Goal: Task Accomplishment & Management: Use online tool/utility

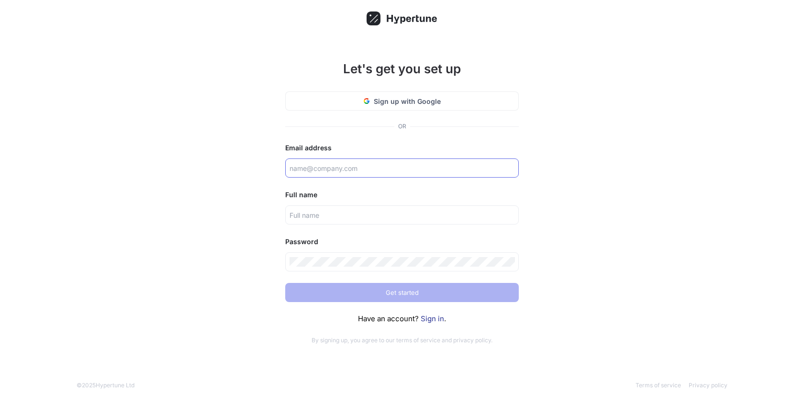
click at [319, 164] on input "text" at bounding box center [402, 168] width 225 height 10
click at [435, 318] on link "Sign in" at bounding box center [432, 318] width 23 height 9
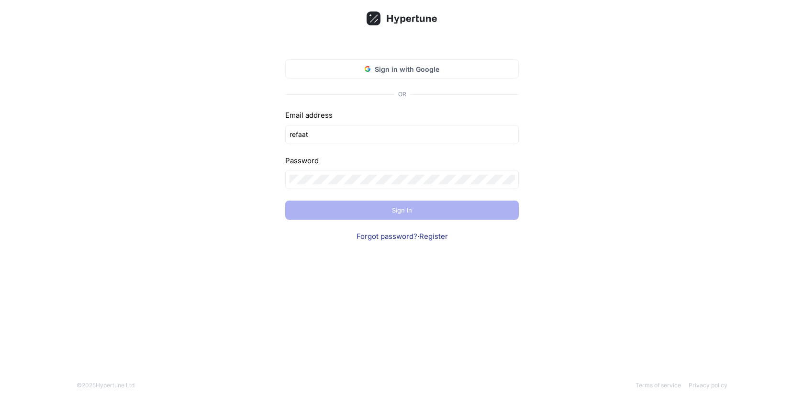
click at [226, 222] on div "Sign in with Google OR Email address refaat Password Sign In Forgot password? ·…" at bounding box center [402, 202] width 804 height 405
type input "refaat"
click at [398, 78] on button "Sign in with Google" at bounding box center [402, 68] width 234 height 19
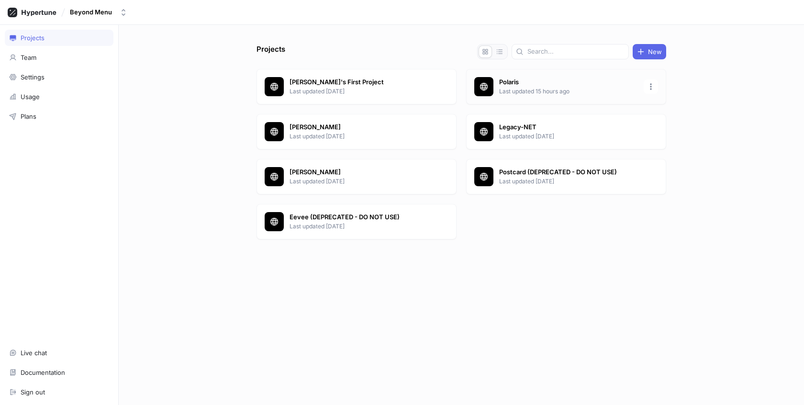
click at [531, 93] on p "Last updated 15 hours ago" at bounding box center [568, 91] width 139 height 9
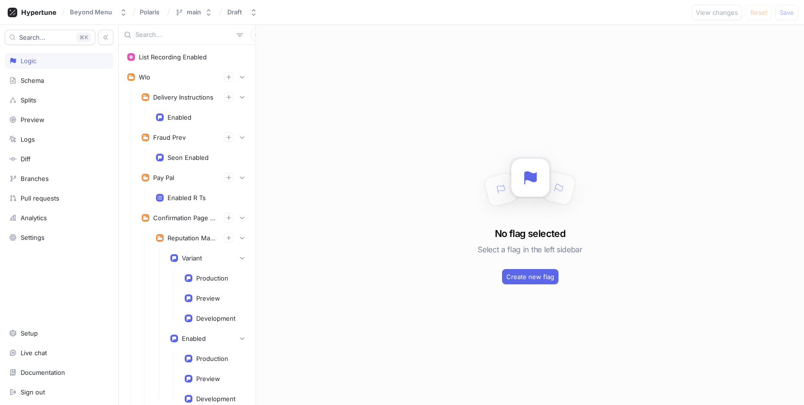
click at [43, 204] on div "Search... K Logic Schema Splits Preview Logs Diff Branches Pull requests Analyt…" at bounding box center [59, 215] width 119 height 380
click at [40, 201] on div "Pull requests" at bounding box center [59, 198] width 109 height 16
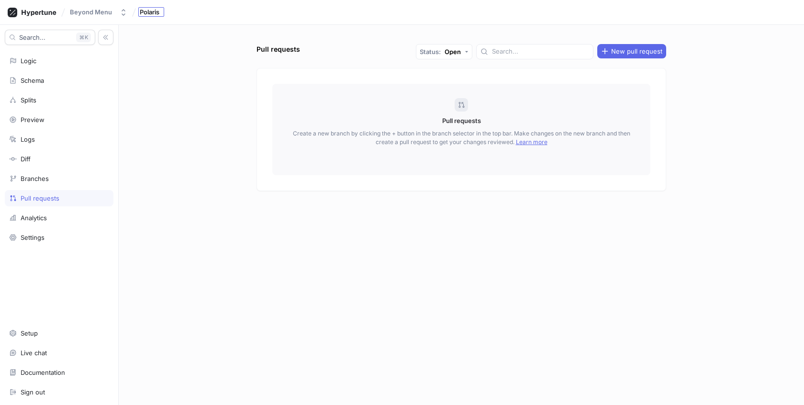
click at [140, 11] on span "Polaris" at bounding box center [150, 12] width 20 height 7
click at [84, 19] on button "Beyond Menu" at bounding box center [98, 12] width 65 height 16
click at [147, 18] on div "Polaris" at bounding box center [151, 12] width 26 height 15
click at [43, 61] on div "Logic" at bounding box center [59, 61] width 100 height 8
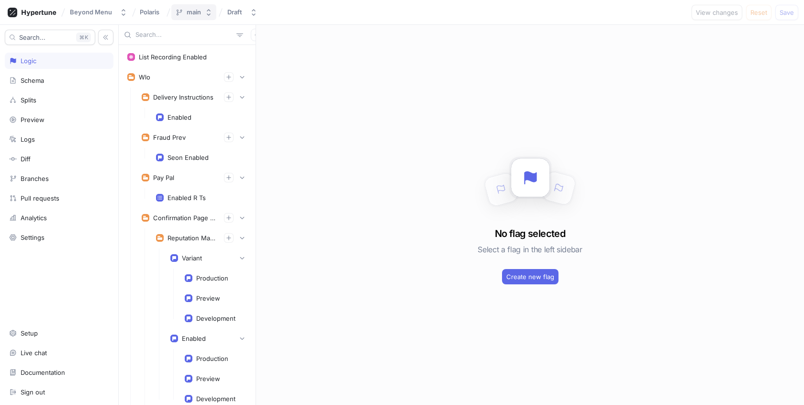
click at [190, 18] on button "main" at bounding box center [193, 12] width 45 height 16
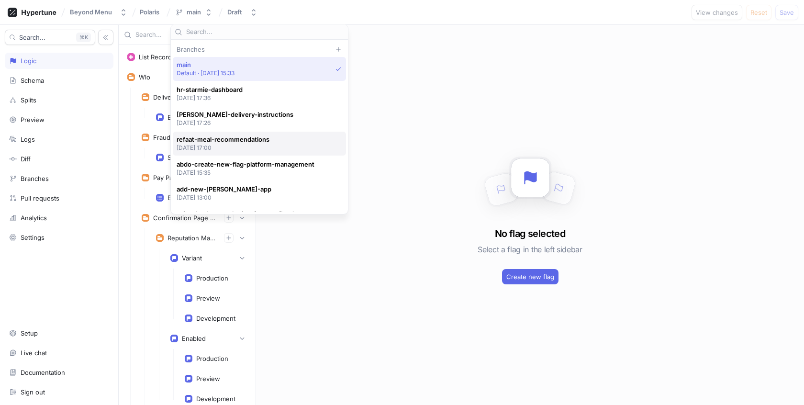
click at [230, 146] on p "[DATE] 17:00" at bounding box center [223, 148] width 93 height 8
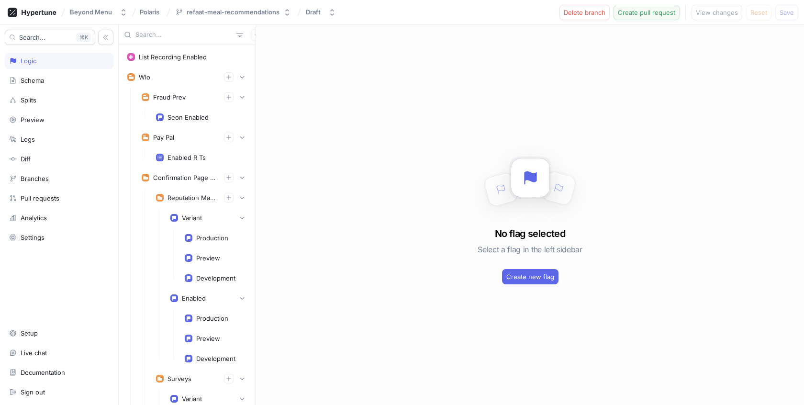
click at [649, 17] on button "Create pull request" at bounding box center [647, 12] width 66 height 15
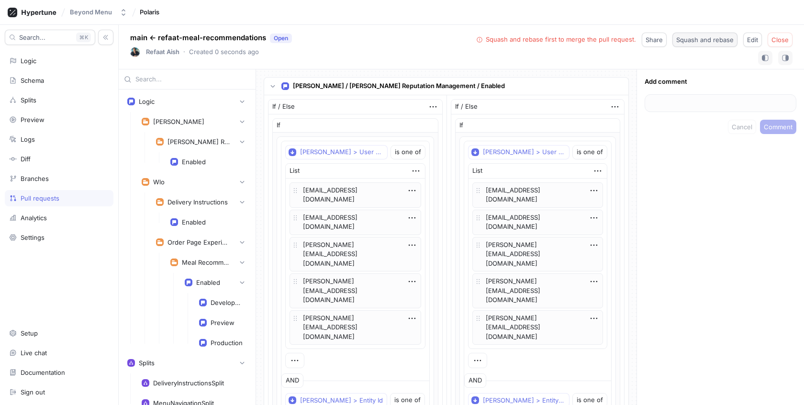
click at [711, 40] on span "Squash and rebase" at bounding box center [704, 40] width 57 height 6
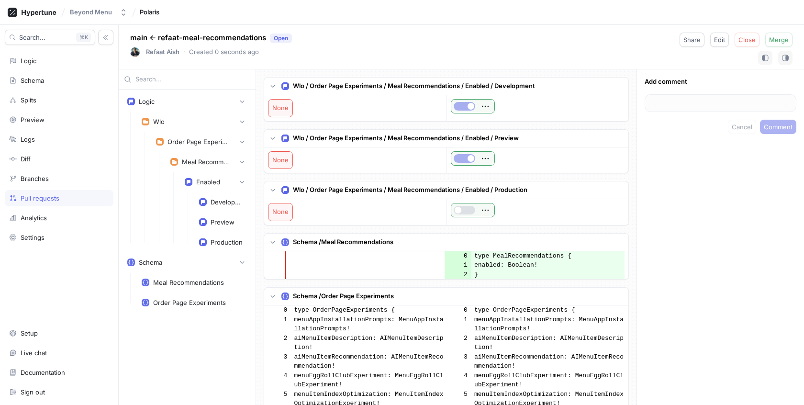
click at [62, 194] on div "Pull requests" at bounding box center [59, 198] width 100 height 8
